Goal: Transaction & Acquisition: Purchase product/service

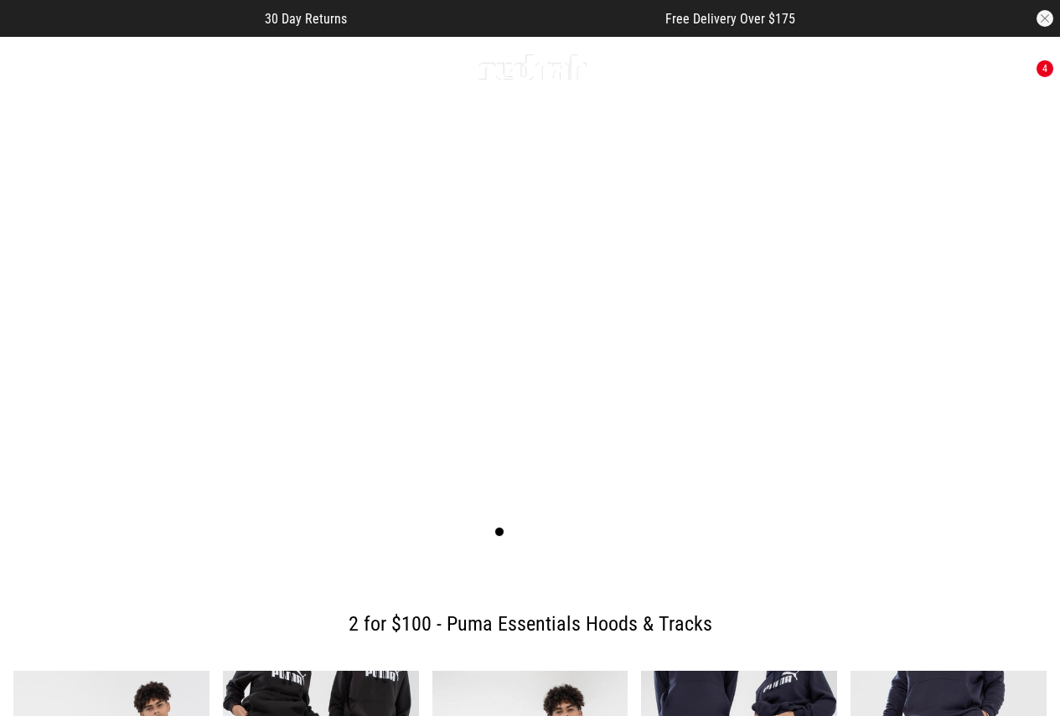
drag, startPoint x: 0, startPoint y: 0, endPoint x: 929, endPoint y: 61, distance: 931.2
click at [929, 61] on span "button" at bounding box center [934, 67] width 17 height 20
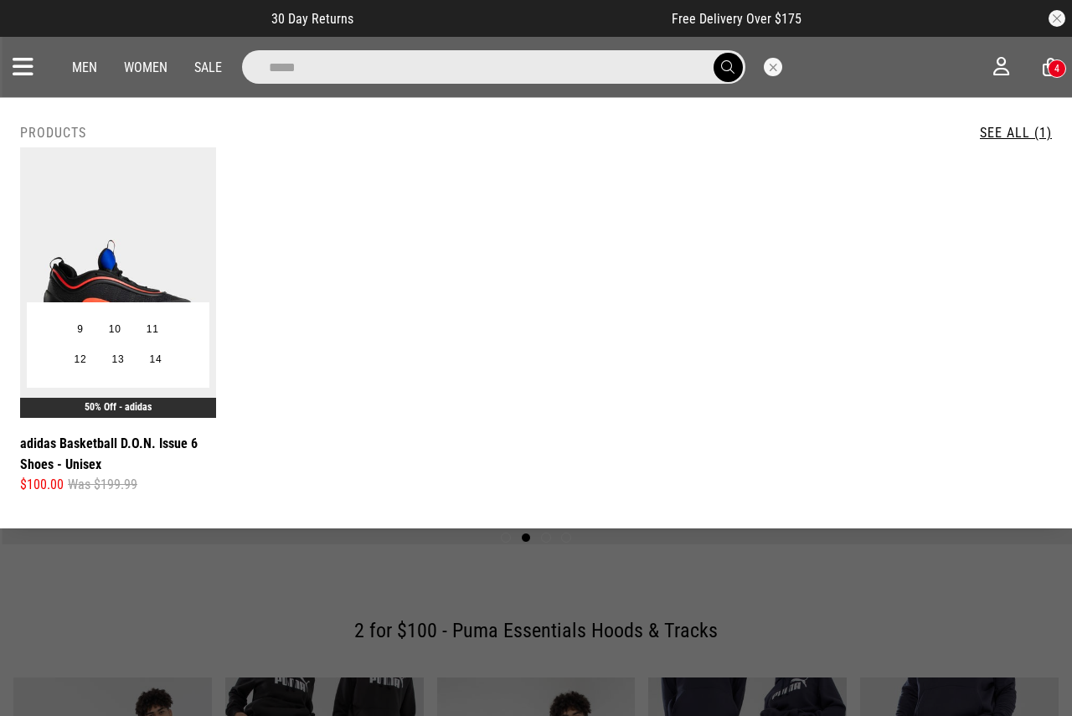
type input "*****"
click at [157, 253] on img at bounding box center [118, 282] width 196 height 271
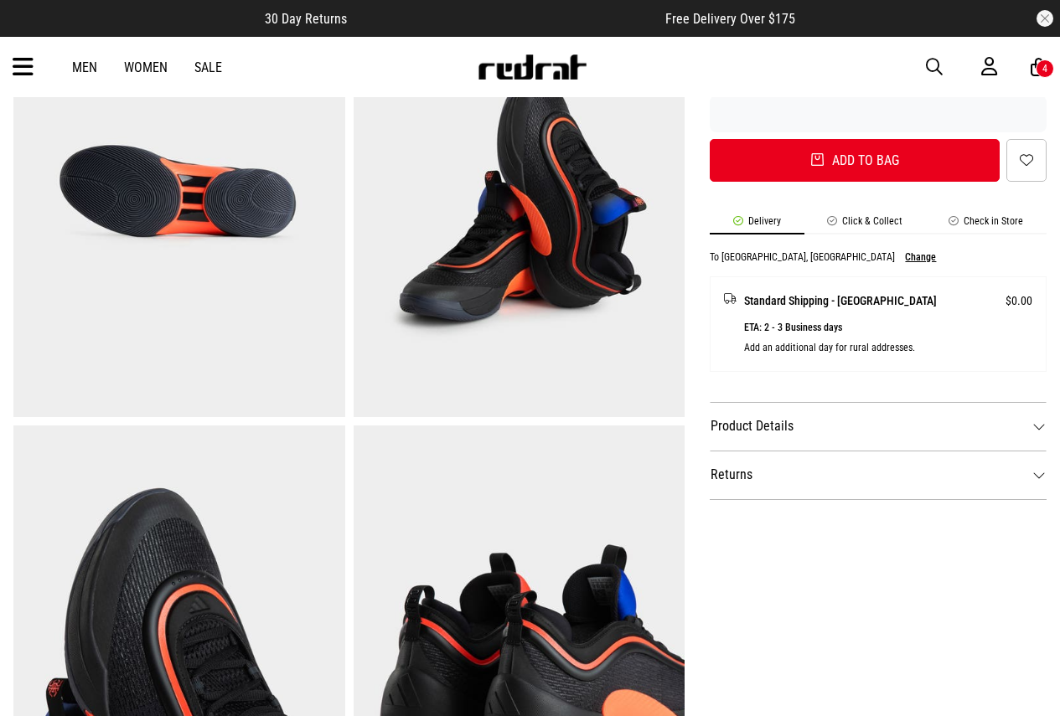
scroll to position [670, 0]
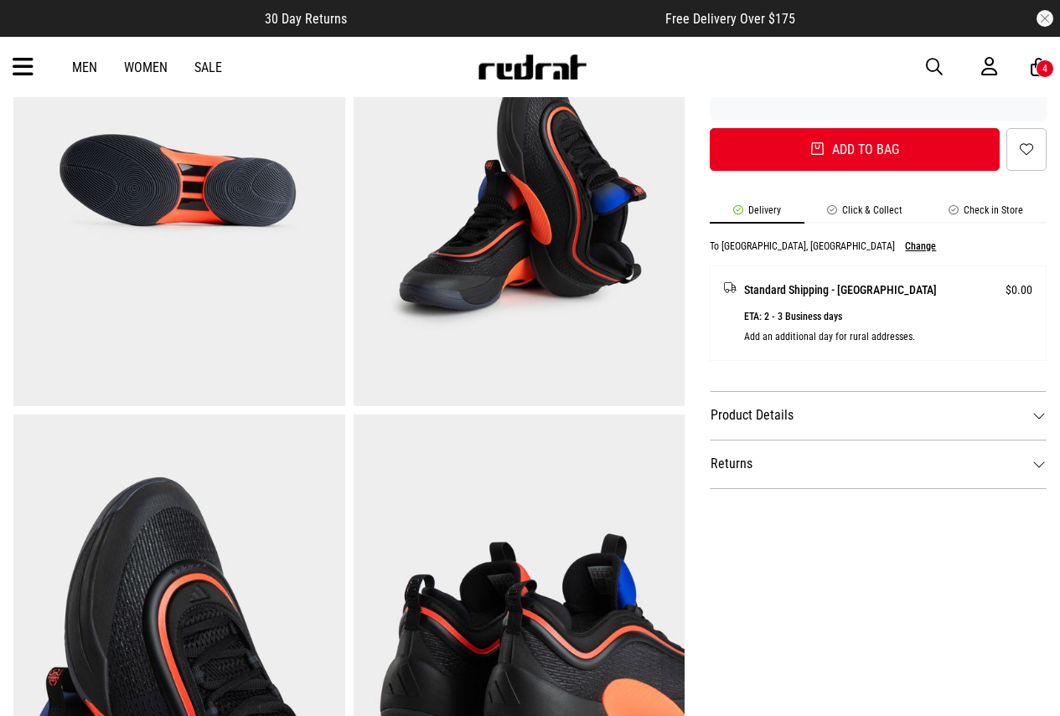
click at [824, 416] on dt "Product Details" at bounding box center [878, 415] width 337 height 49
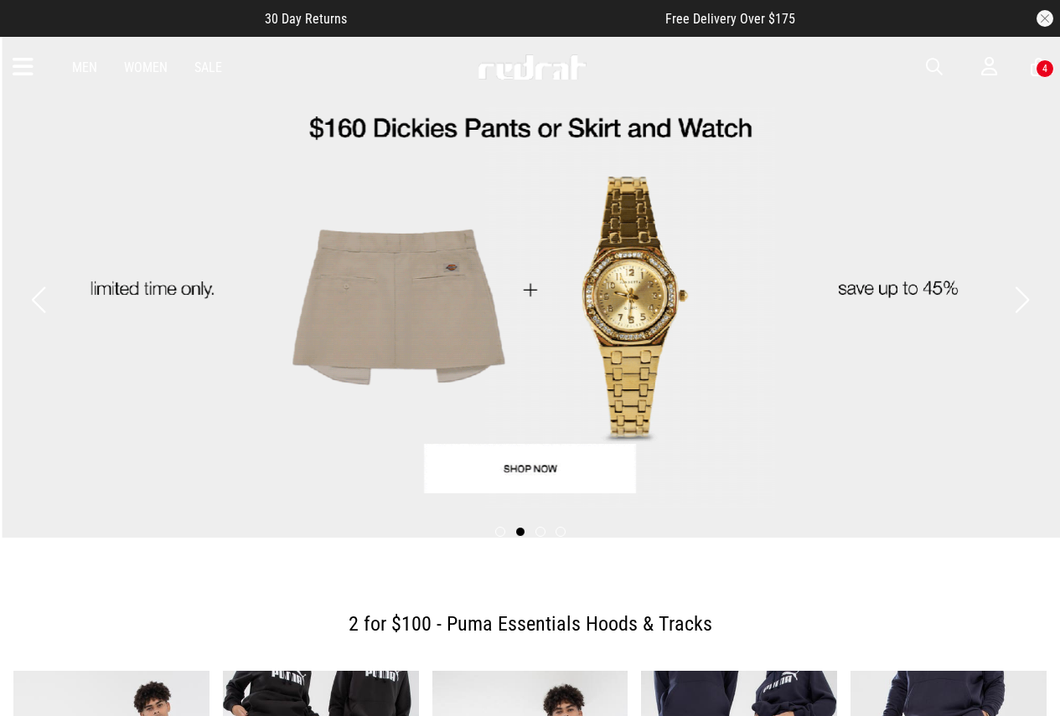
click at [17, 59] on icon at bounding box center [23, 68] width 21 height 28
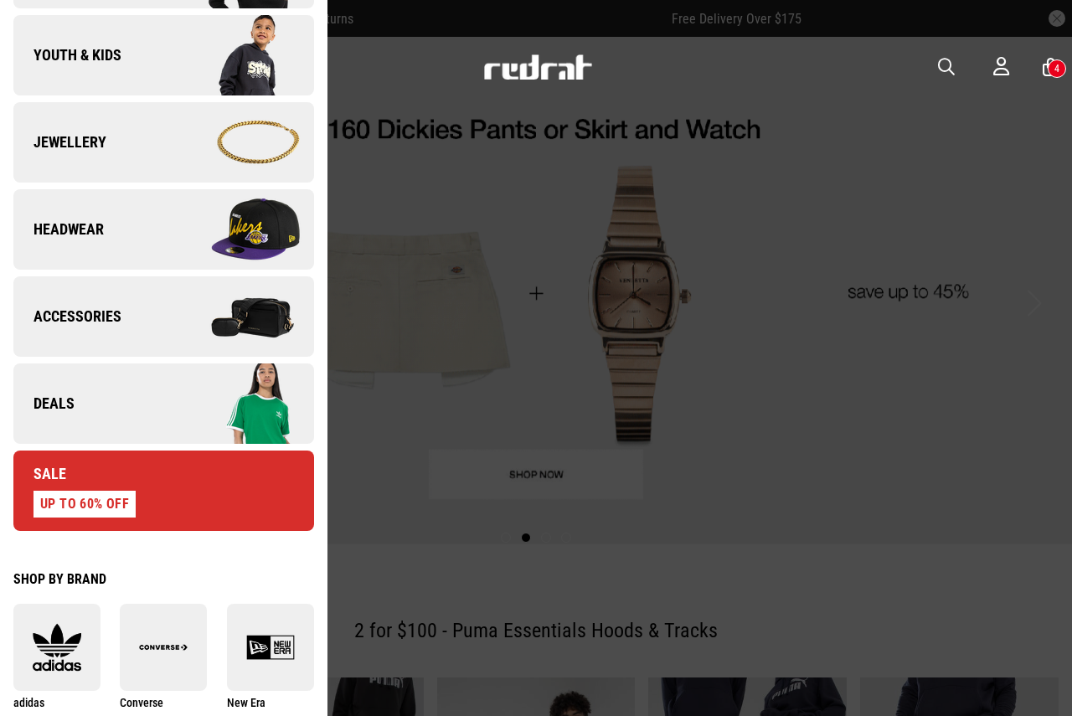
scroll to position [518, 0]
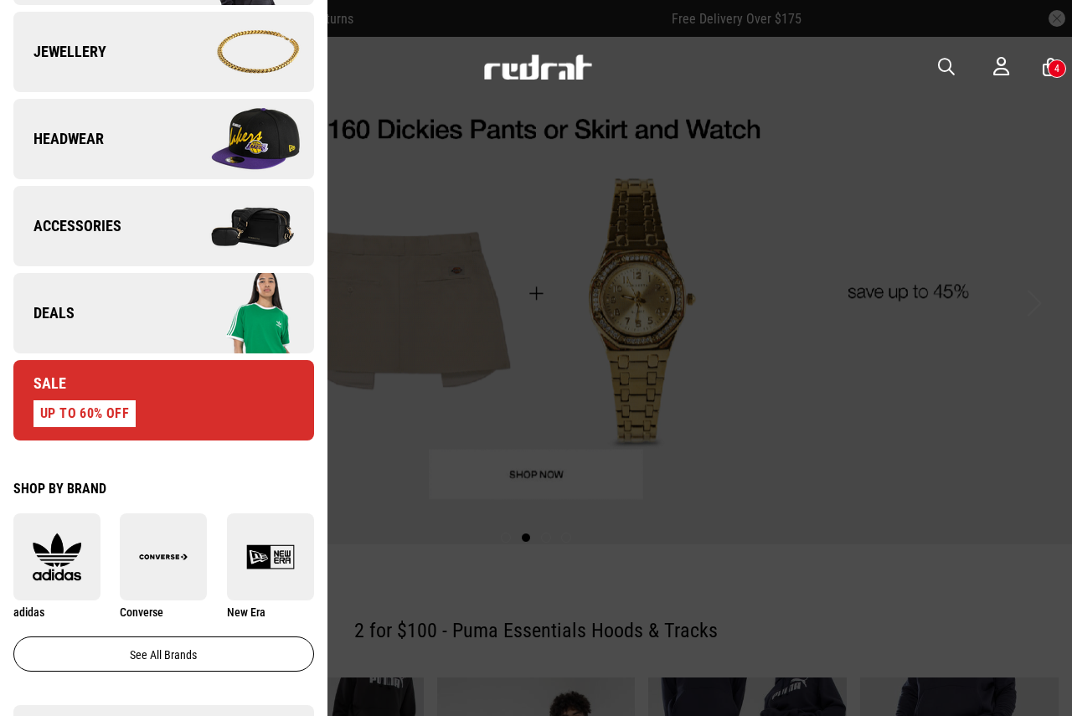
click at [176, 313] on img at bounding box center [238, 313] width 150 height 84
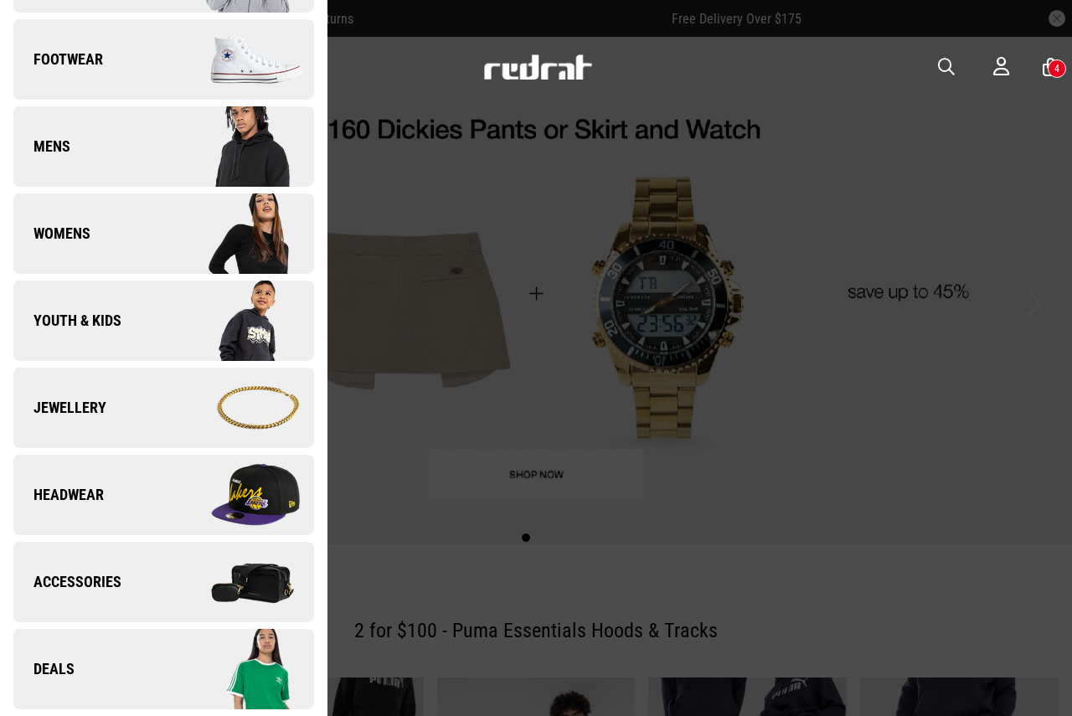
scroll to position [0, 0]
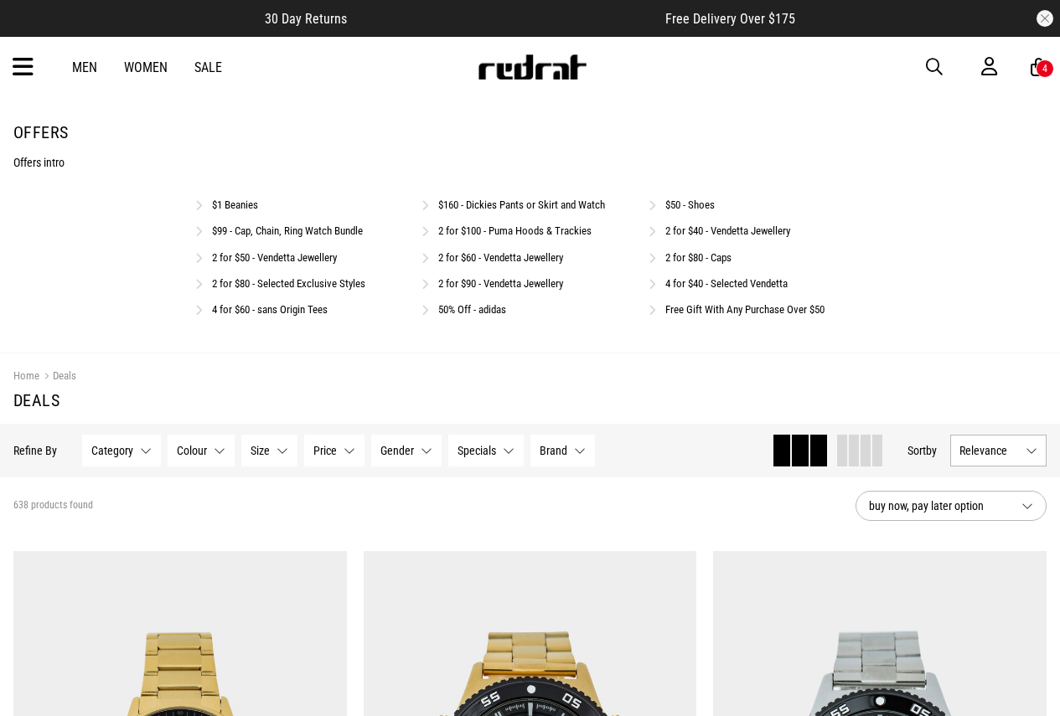
click at [243, 280] on link "2 for $80 - Selected Exclusive Styles" at bounding box center [288, 283] width 153 height 13
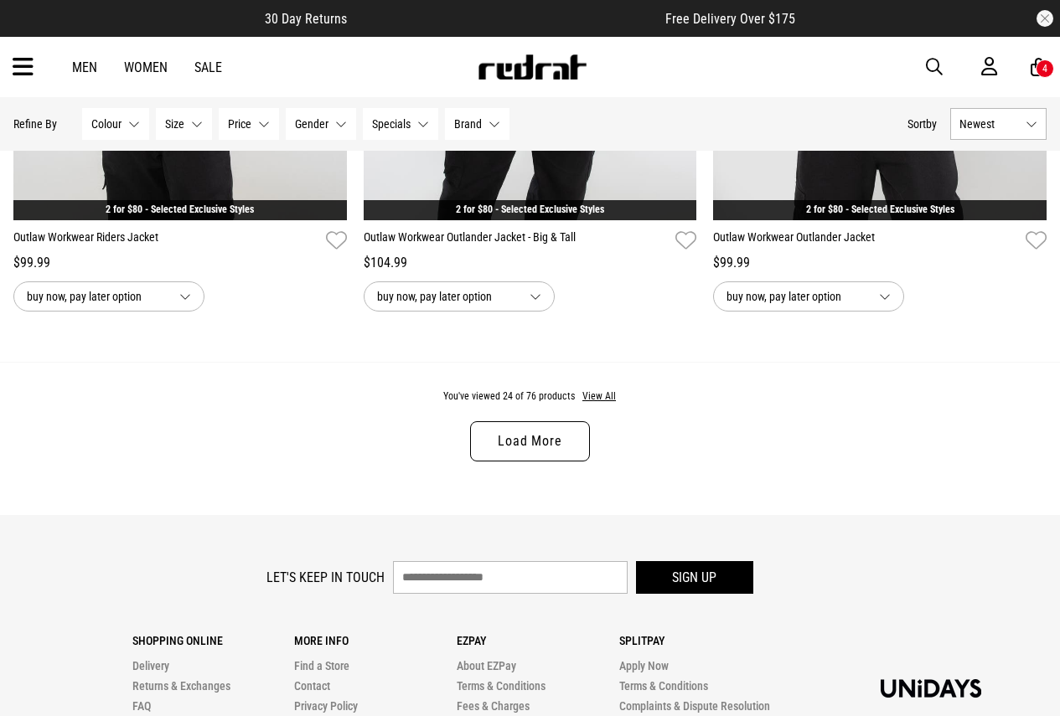
scroll to position [4663, 0]
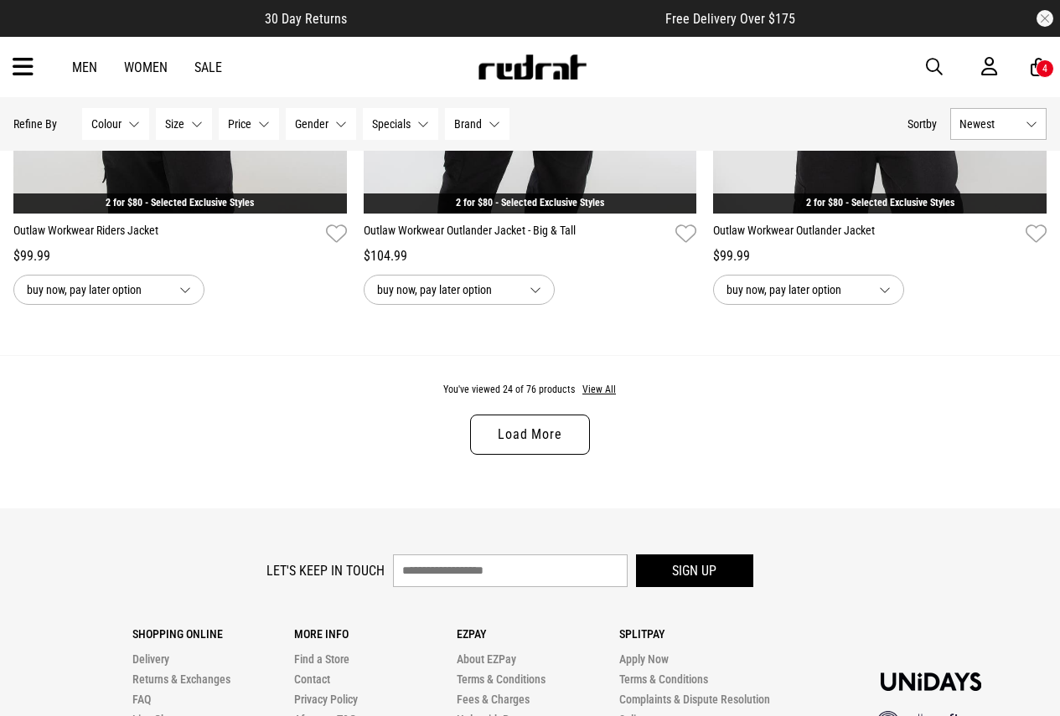
click at [535, 448] on link "Load More" at bounding box center [529, 435] width 119 height 40
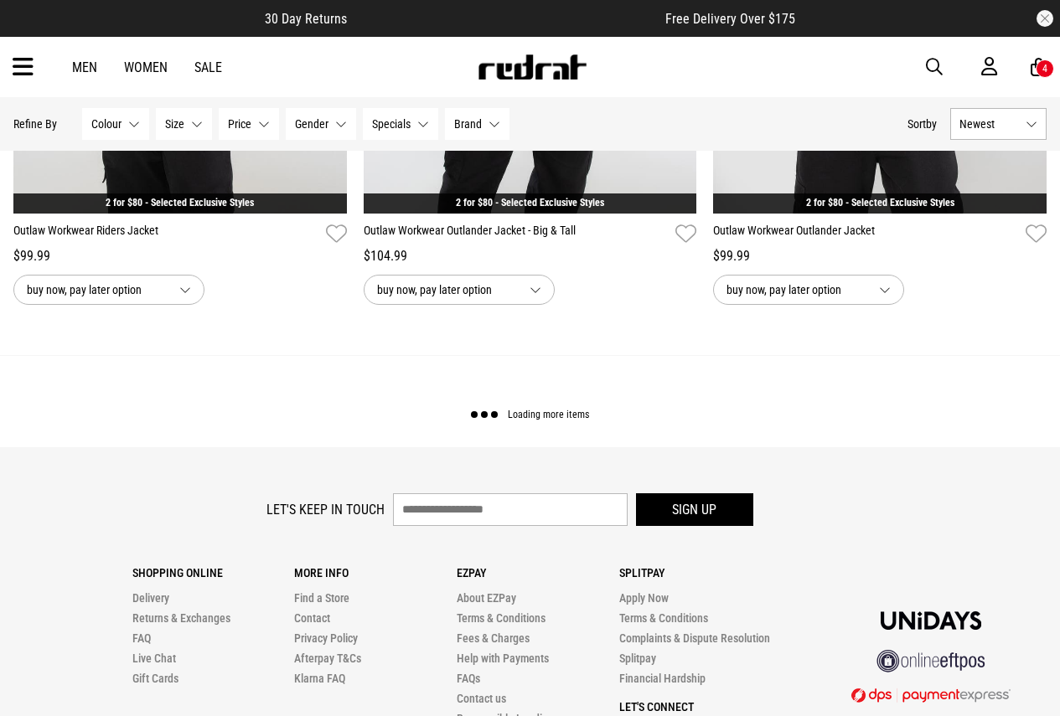
click at [535, 448] on div "Loading more items" at bounding box center [530, 401] width 1060 height 93
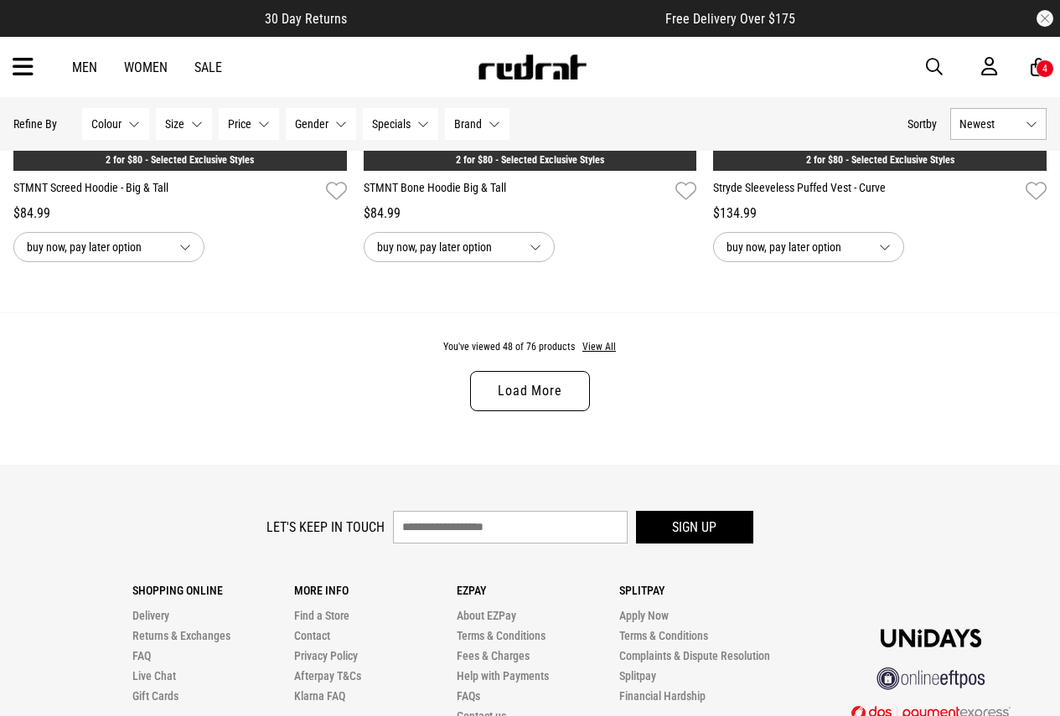
scroll to position [9474, 0]
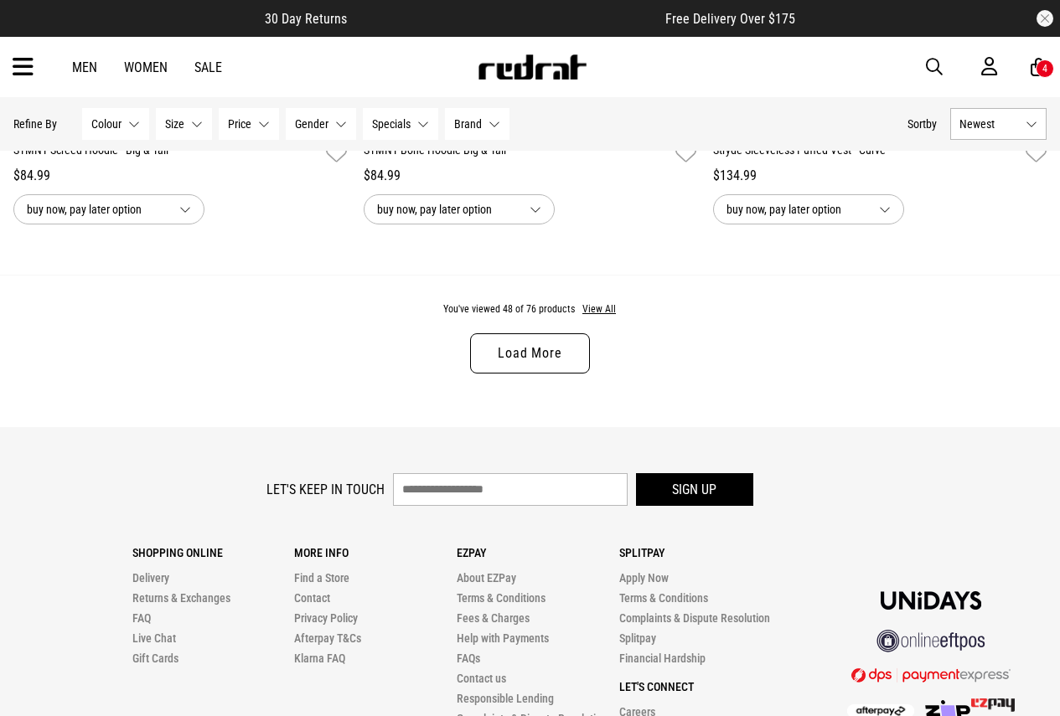
click at [535, 369] on link "Load More" at bounding box center [529, 353] width 119 height 40
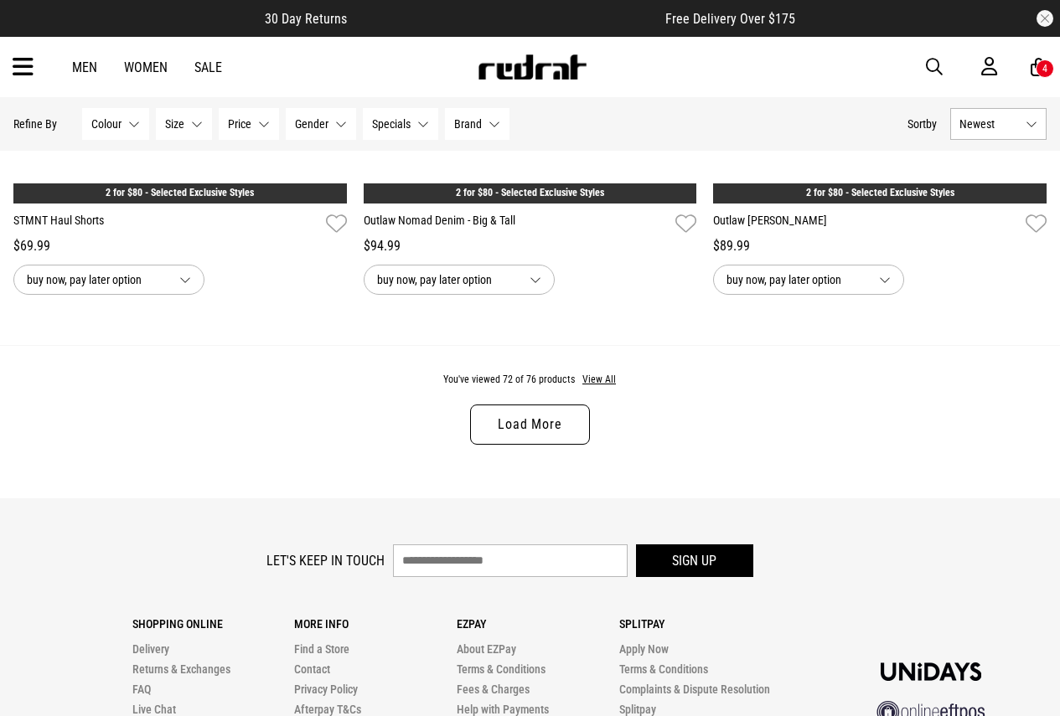
scroll to position [14170, 0]
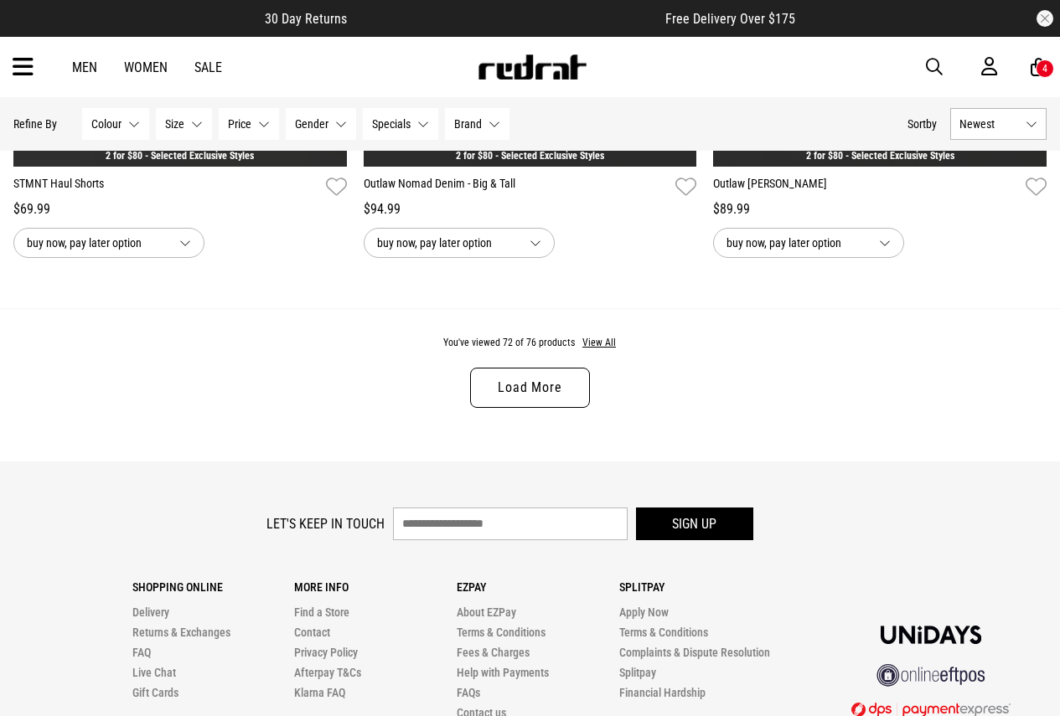
click at [522, 408] on link "Load More" at bounding box center [529, 388] width 119 height 40
